Goal: Transaction & Acquisition: Purchase product/service

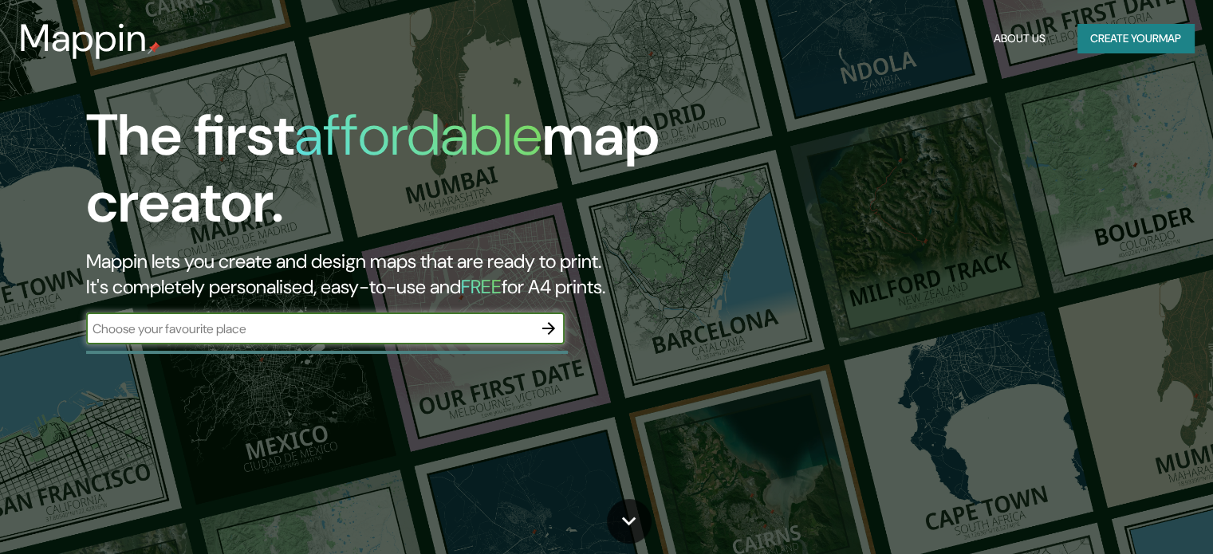
click at [402, 331] on input "text" at bounding box center [309, 329] width 447 height 18
click at [543, 325] on icon "button" at bounding box center [548, 328] width 19 height 19
click at [1167, 33] on button "Create your map" at bounding box center [1136, 39] width 116 height 30
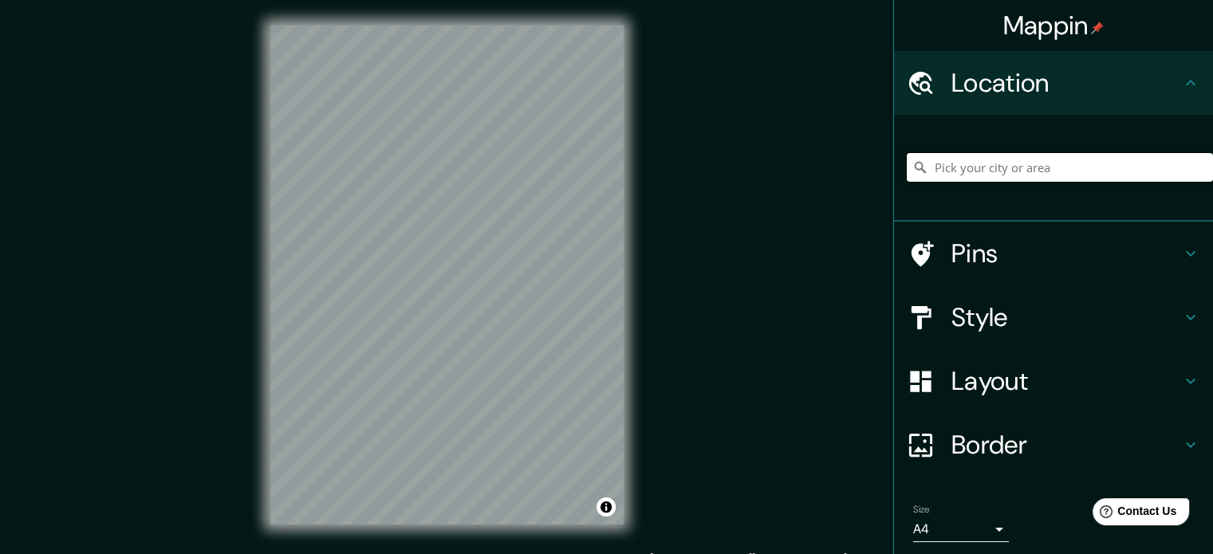
click at [1021, 165] on input "Pick your city or area" at bounding box center [1060, 167] width 306 height 29
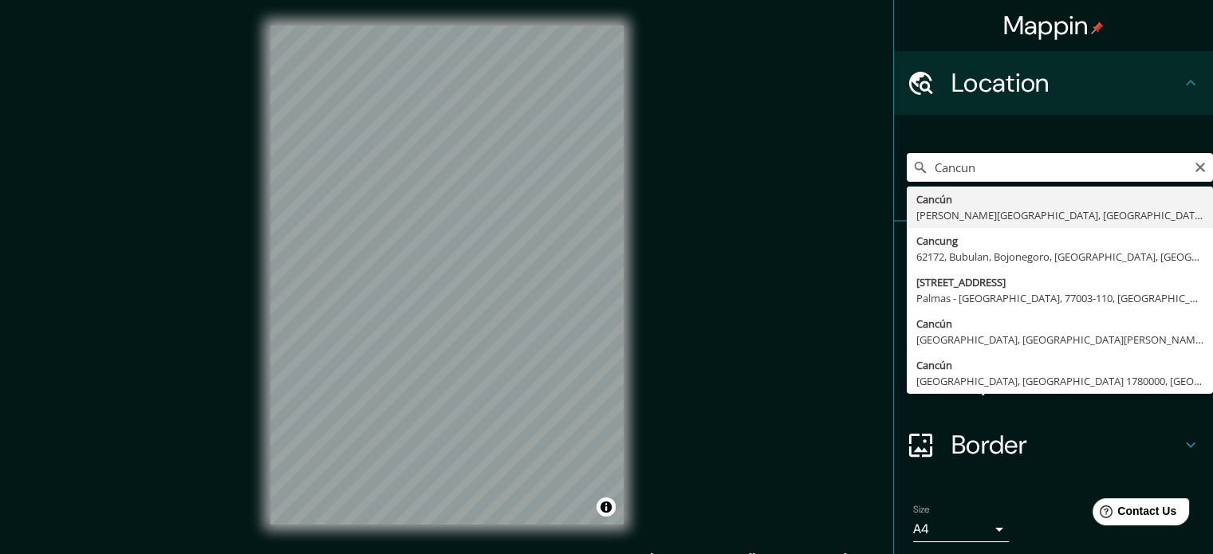
type input "Cancún, [PERSON_NAME][GEOGRAPHIC_DATA], [GEOGRAPHIC_DATA]"
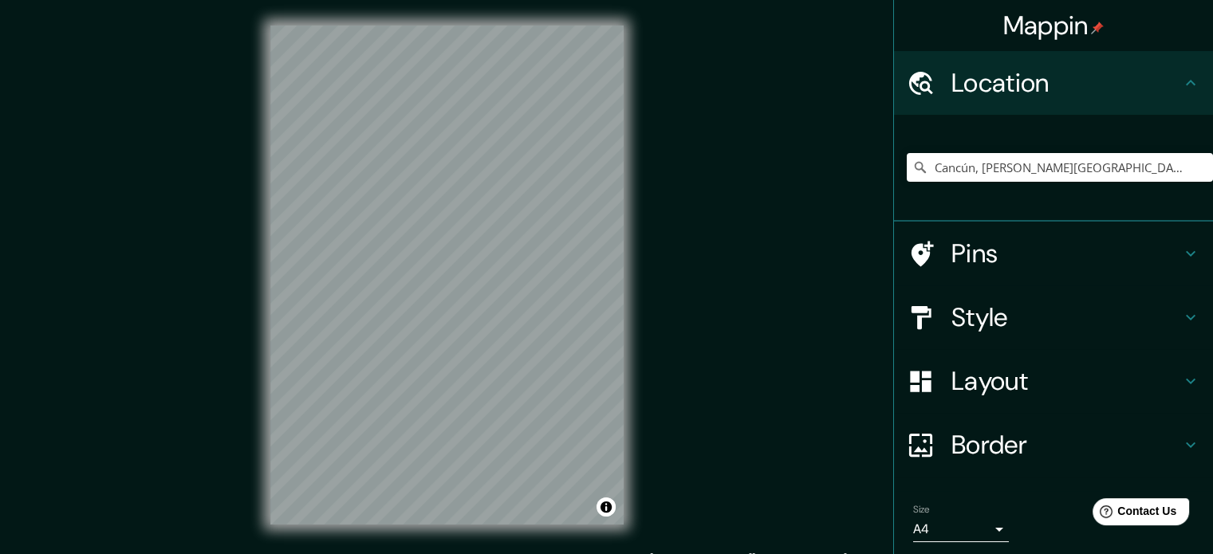
scroll to position [21, 0]
